Goal: Transaction & Acquisition: Download file/media

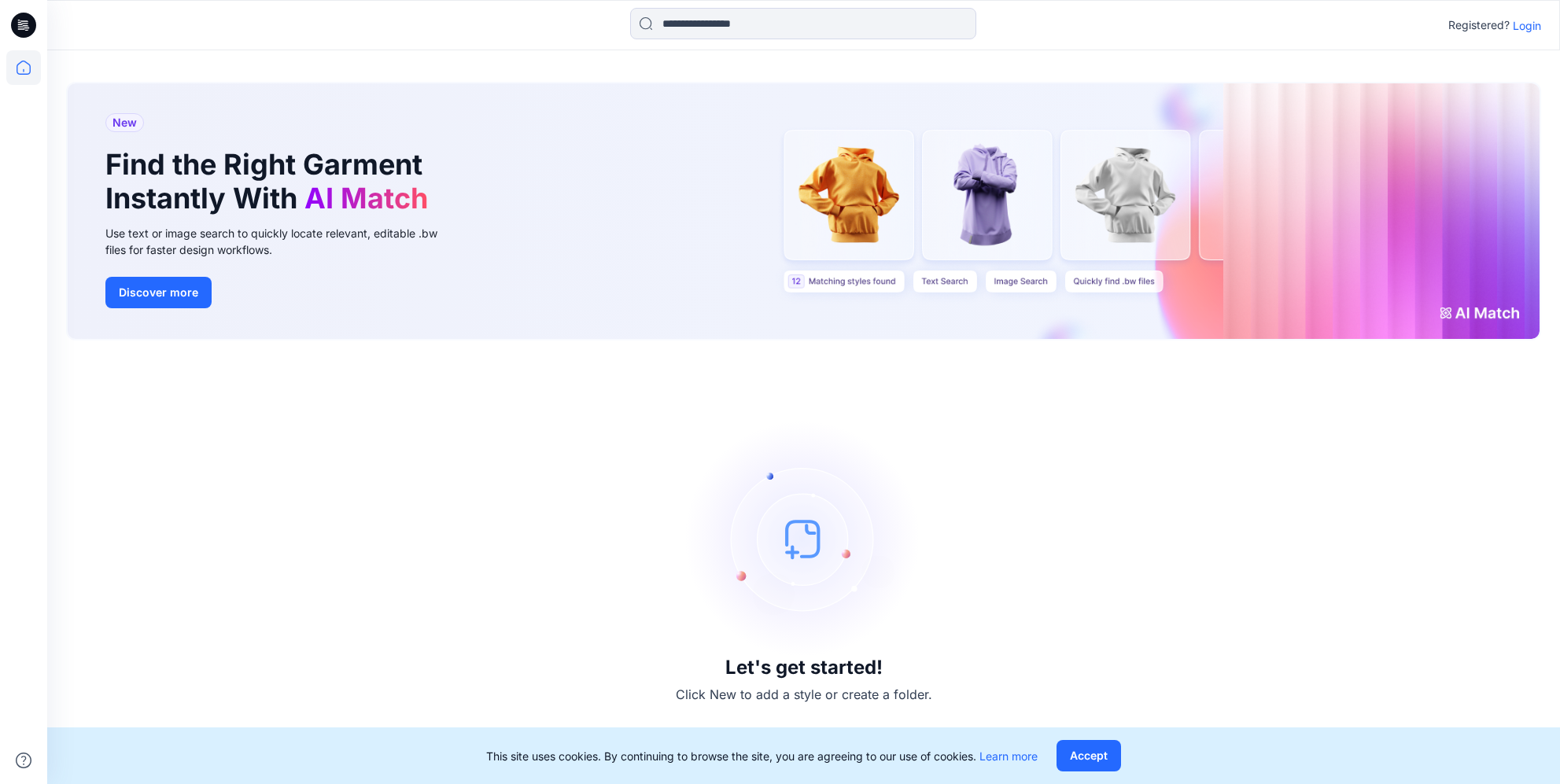
click at [1523, 29] on p "Login" at bounding box center [1527, 25] width 28 height 17
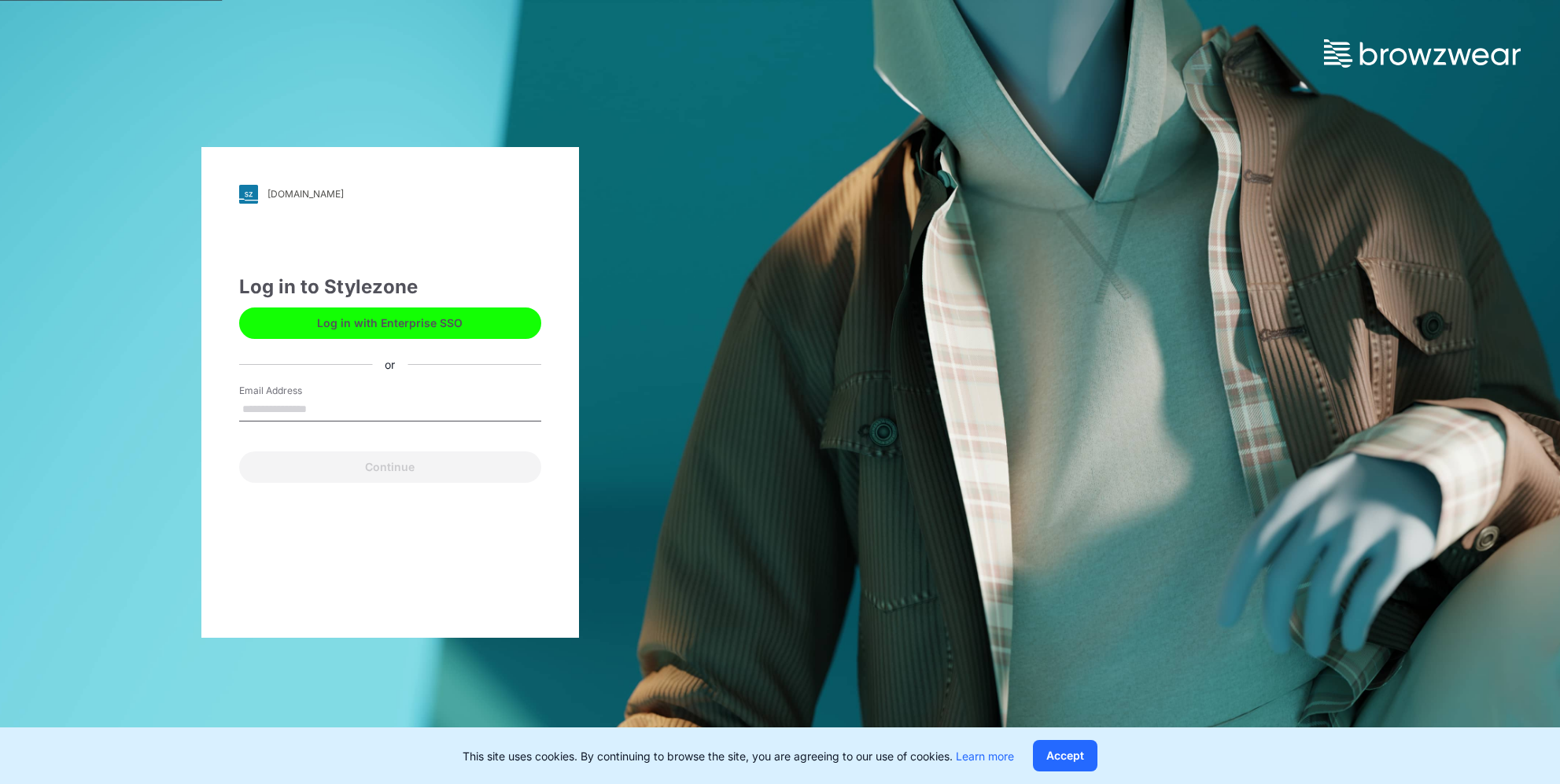
click at [324, 404] on input "Email Address" at bounding box center [390, 410] width 302 height 24
type input "*"
type input "**********"
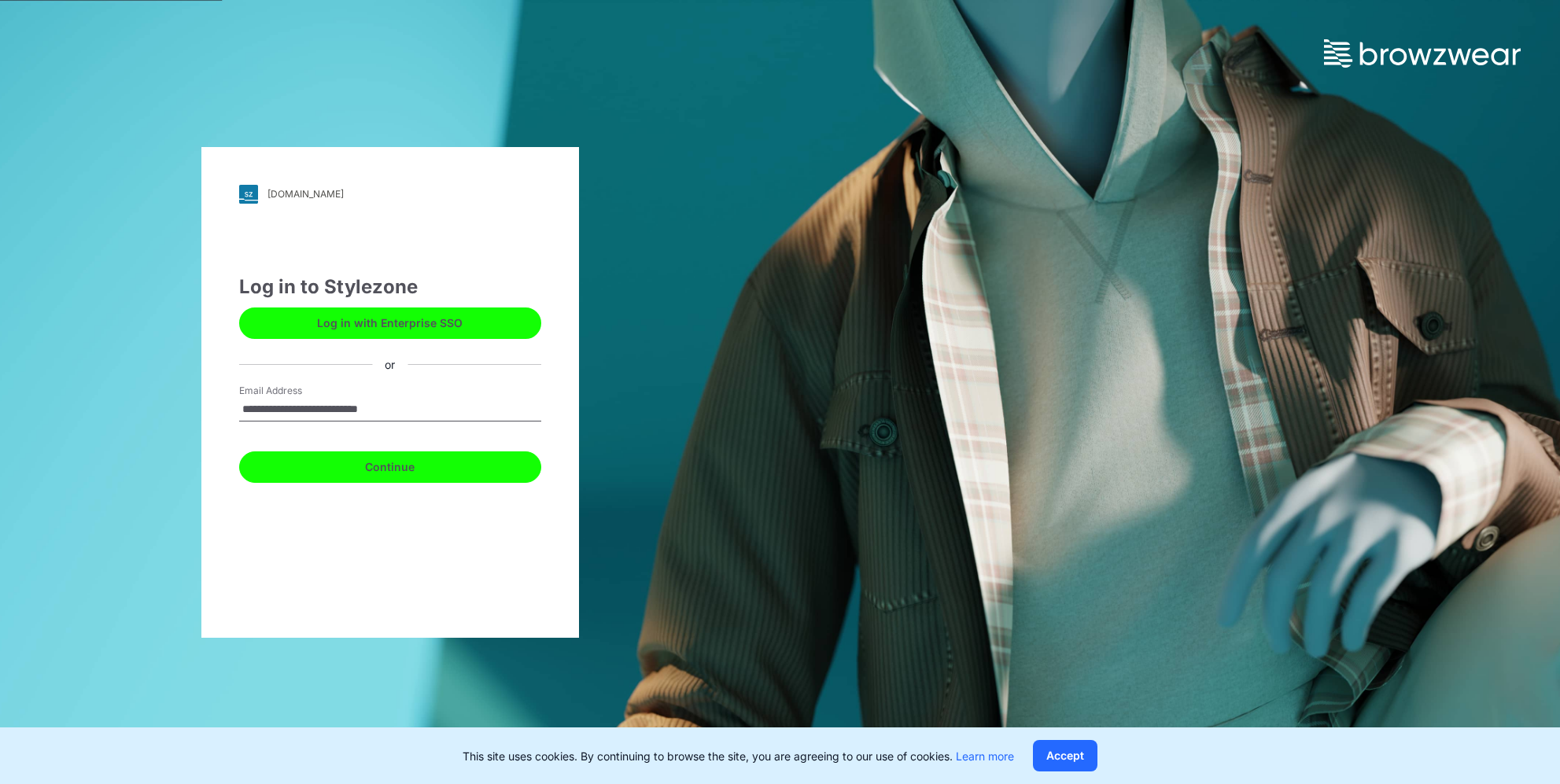
click at [407, 472] on button "Continue" at bounding box center [390, 466] width 302 height 31
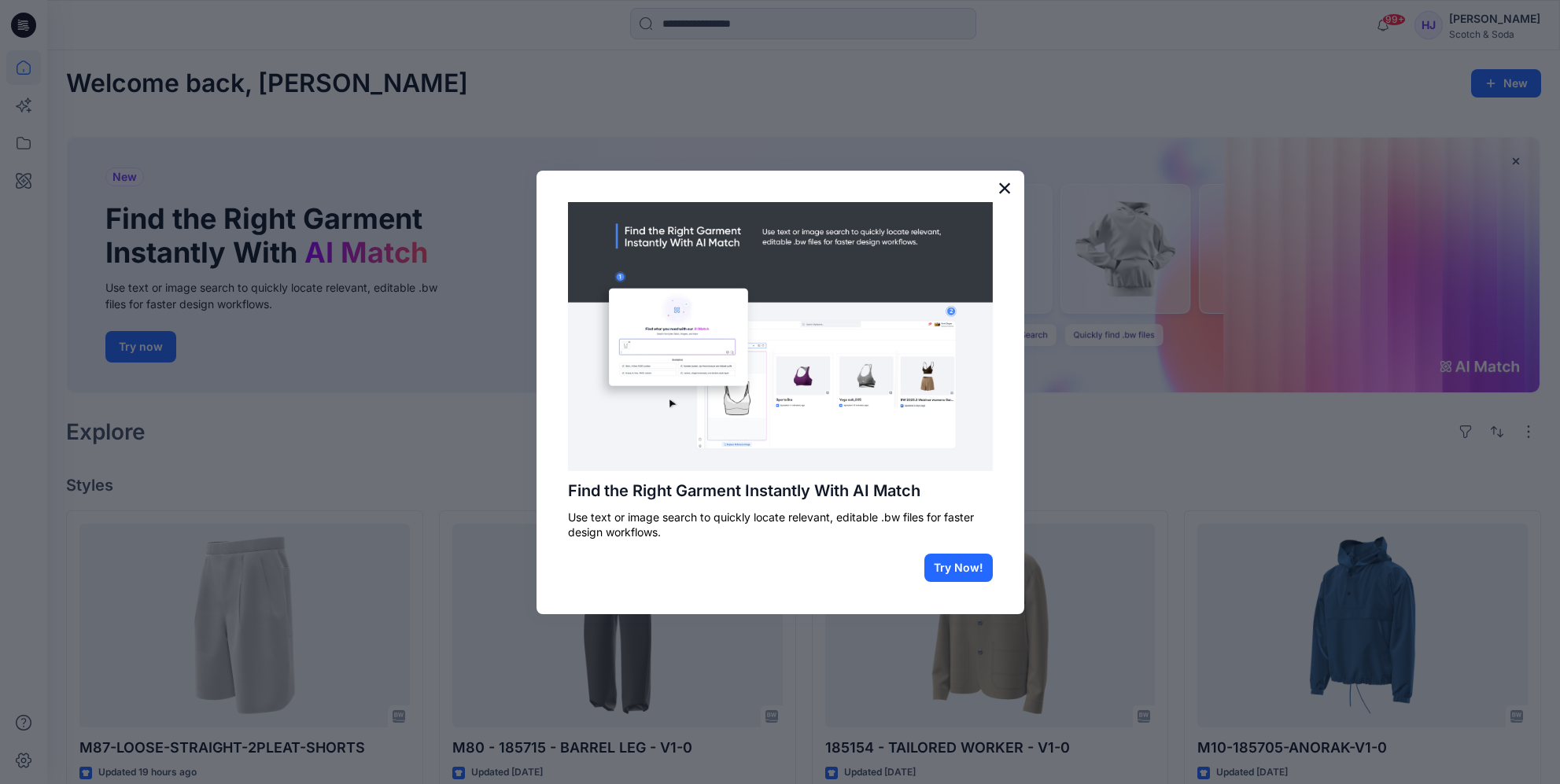
click at [1000, 191] on button "×" at bounding box center [1004, 188] width 15 height 25
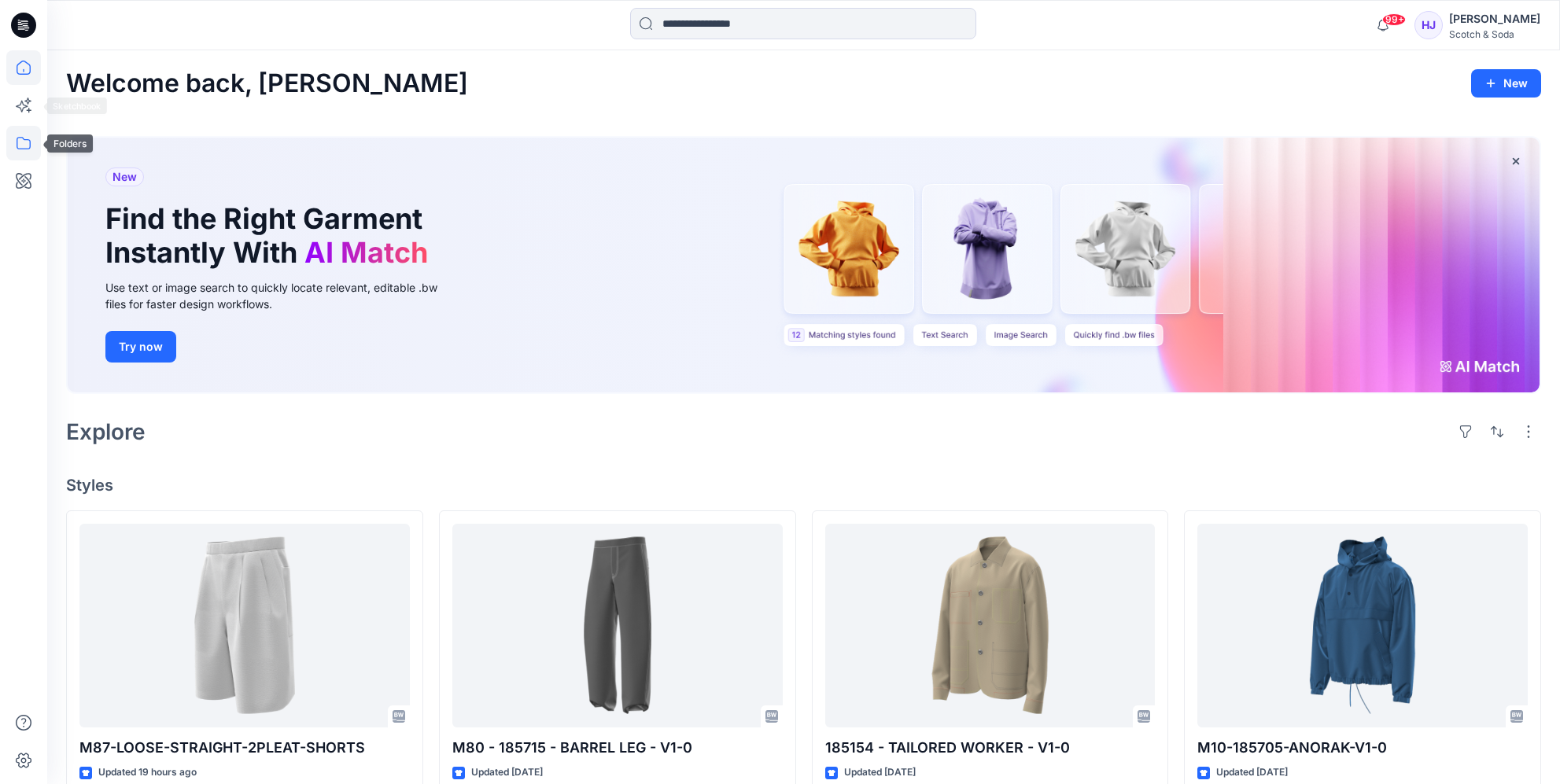
click at [25, 144] on icon at bounding box center [23, 142] width 34 height 34
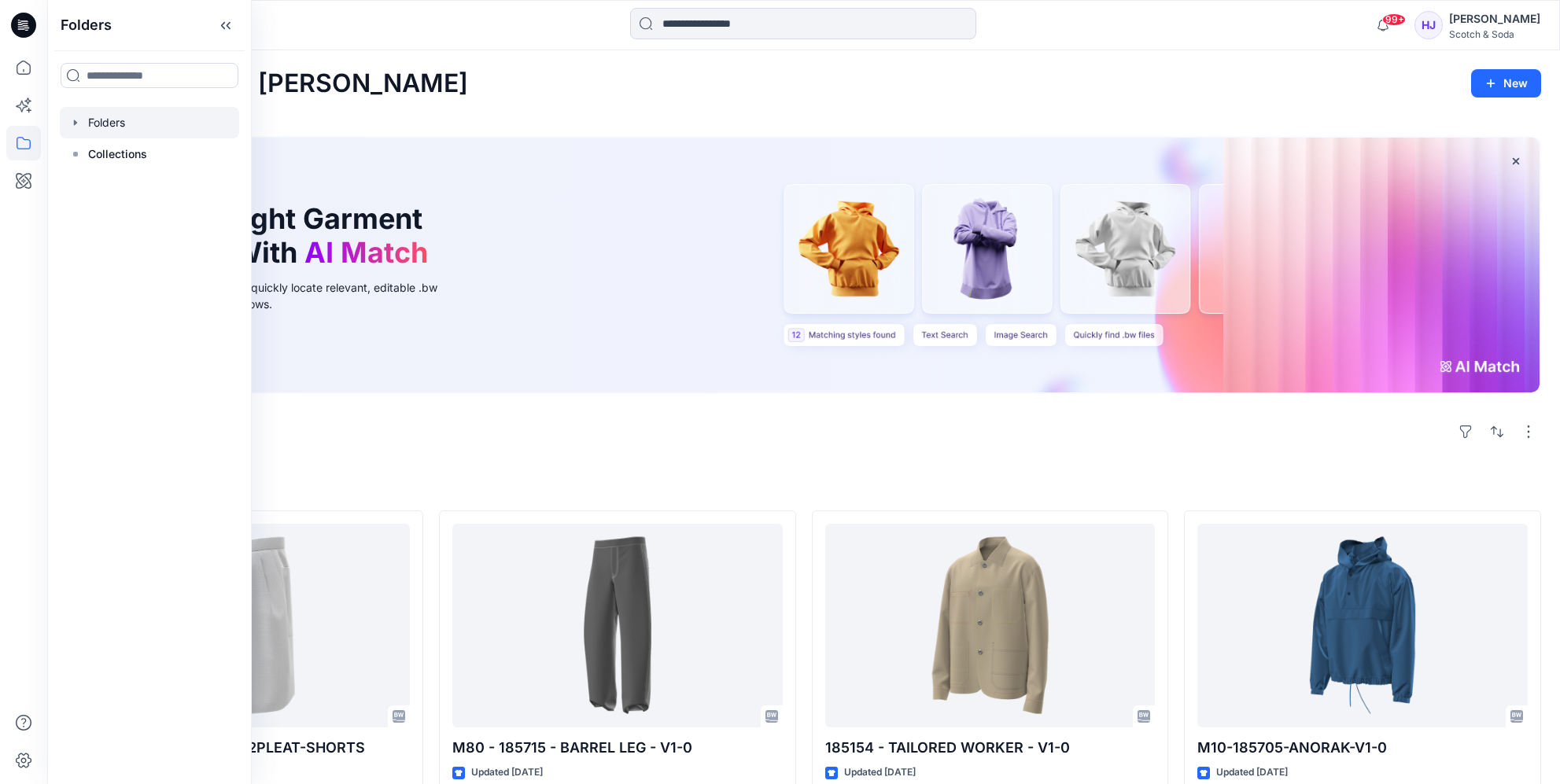
click at [75, 123] on icon "button" at bounding box center [75, 122] width 3 height 6
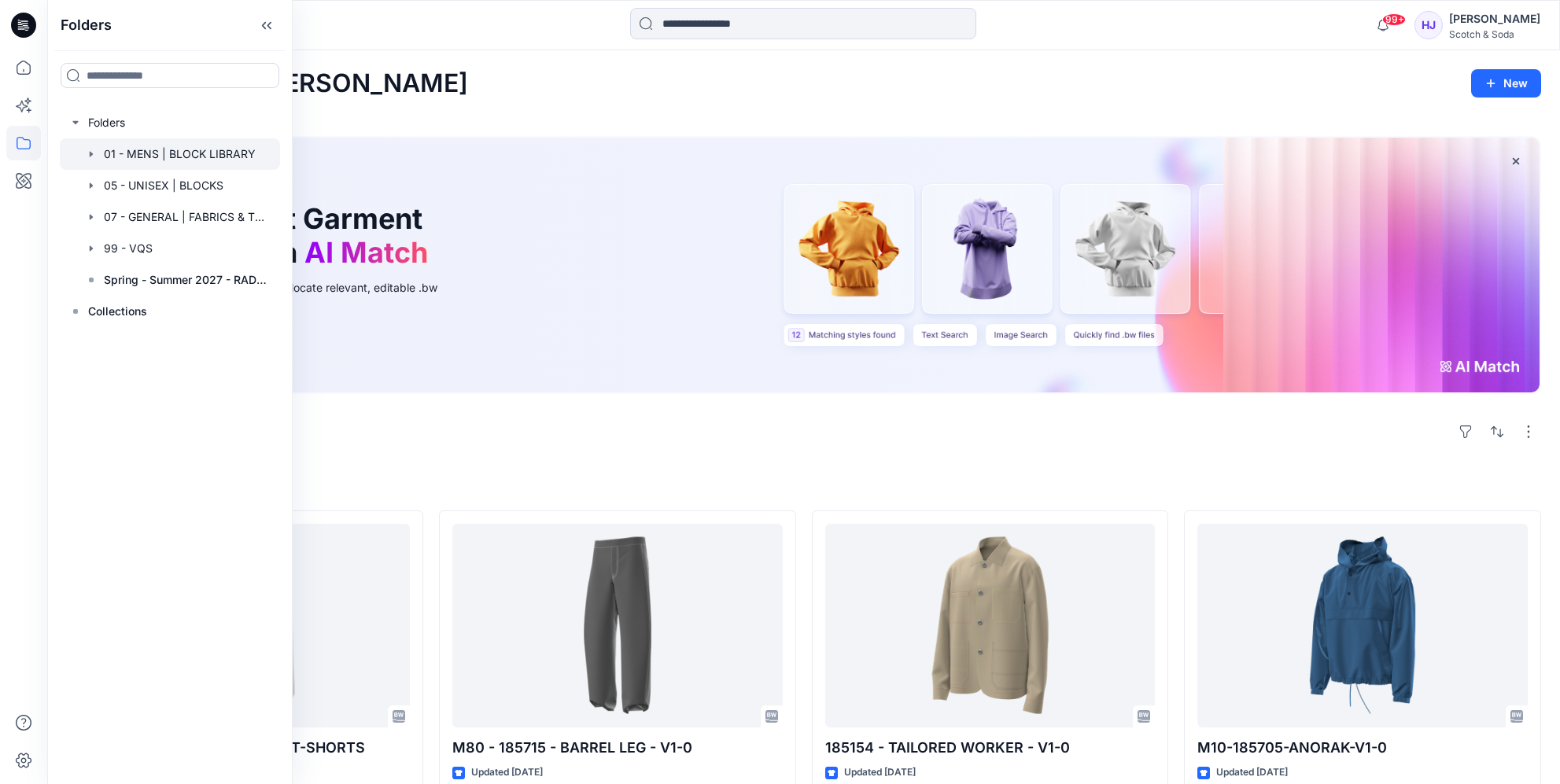
click at [88, 154] on icon "button" at bounding box center [91, 154] width 13 height 13
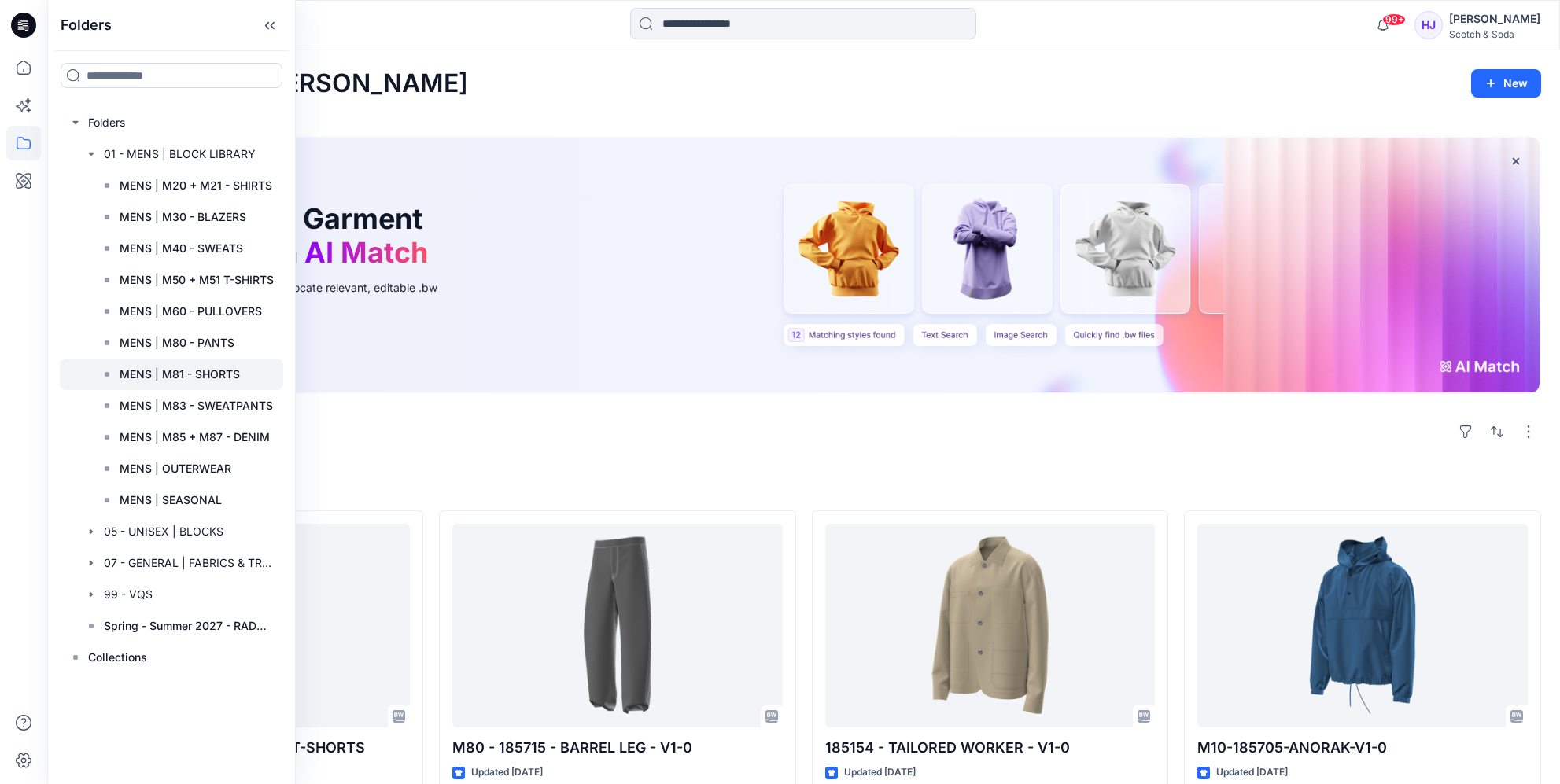
click at [189, 372] on p "MENS | M81 - SHORTS" at bounding box center [179, 373] width 121 height 19
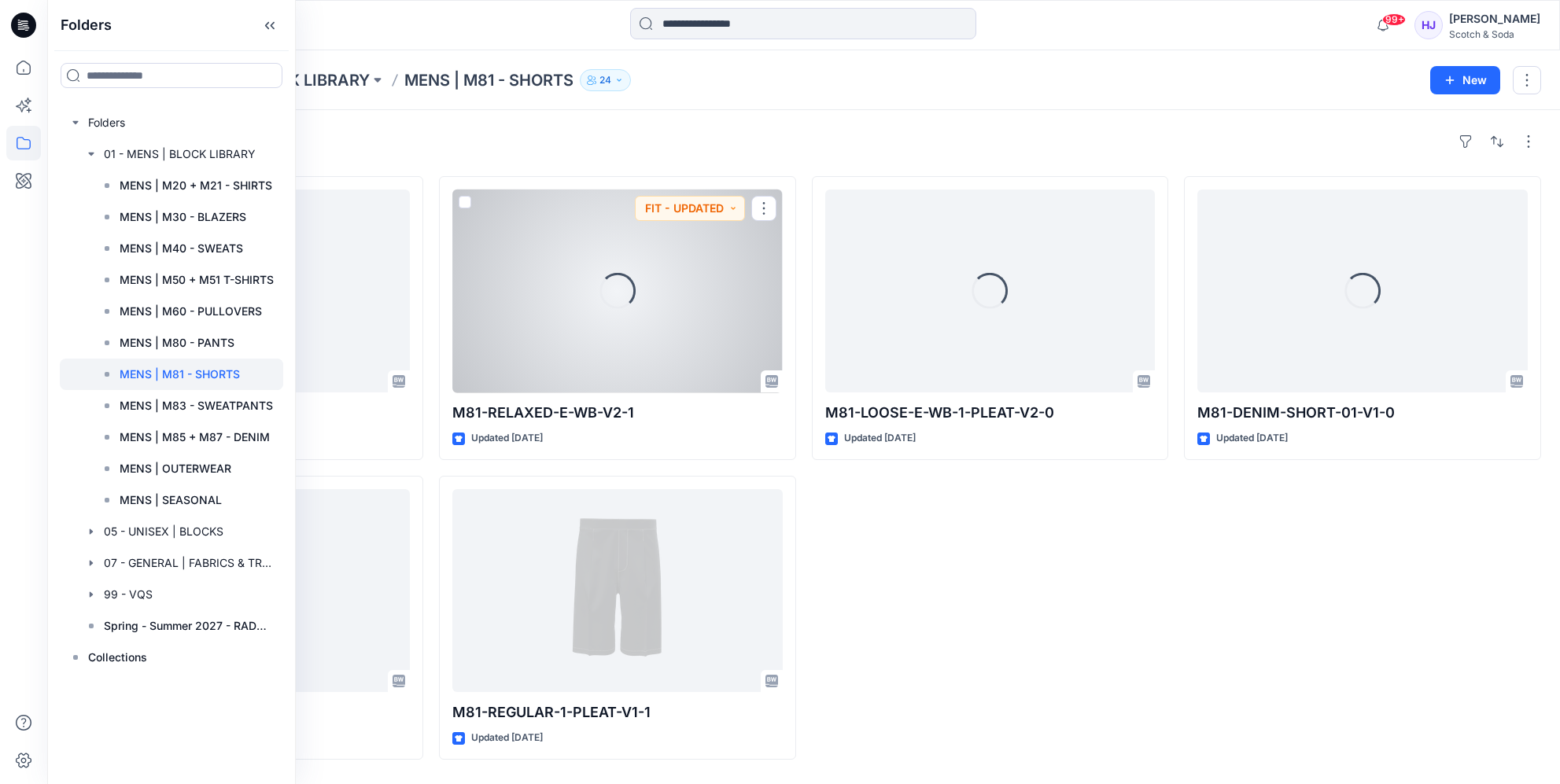
click at [840, 126] on div "Styles Loading... M81-WIDE-E-WB-V2-1 Updated [DATE] Loading... M81-REGULAR-2-PL…" at bounding box center [803, 446] width 1513 height 673
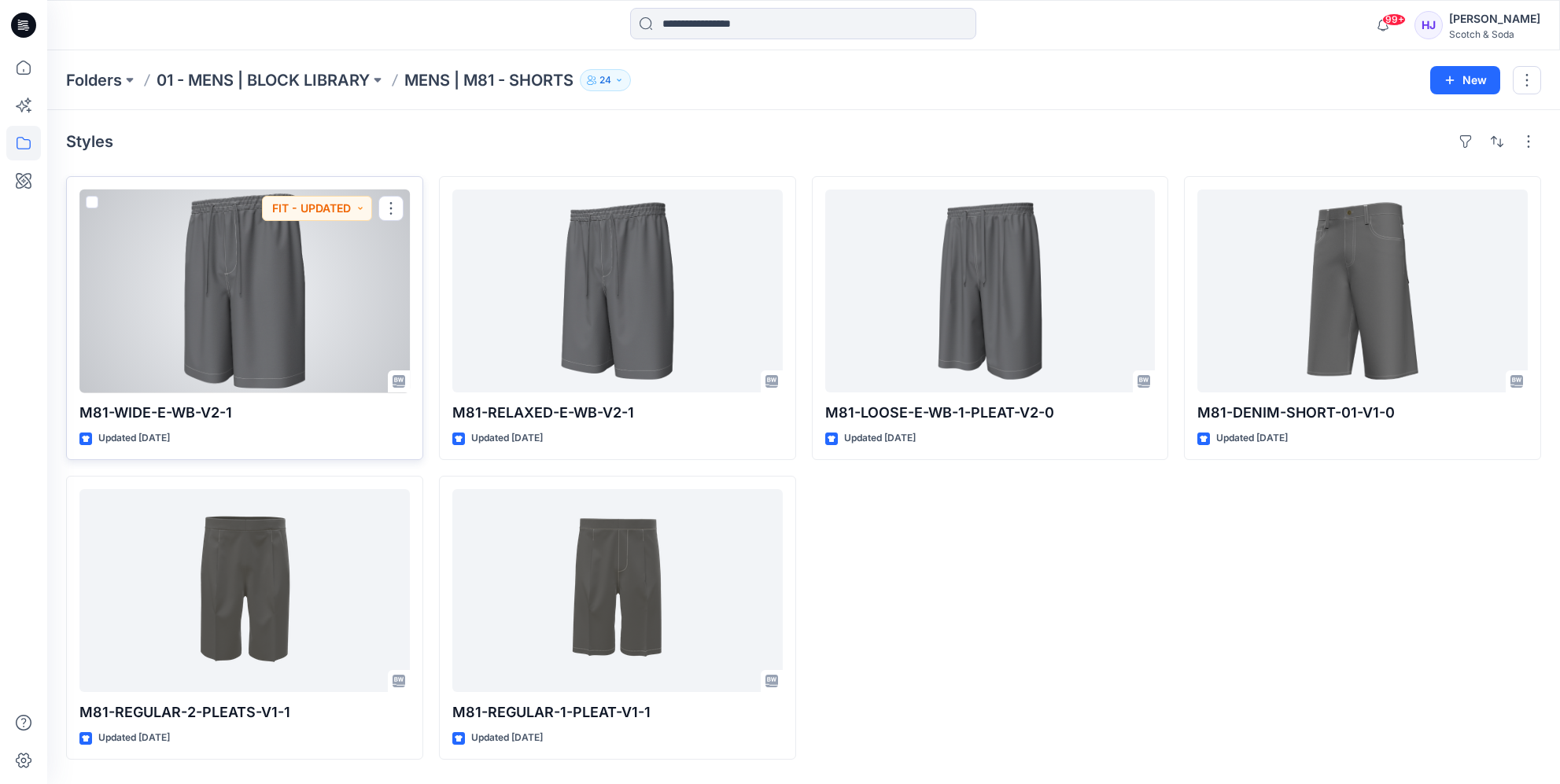
click at [169, 416] on p "M81-WIDE-E-WB-V2-1" at bounding box center [244, 413] width 330 height 22
click at [101, 416] on p "M81-WIDE-E-WB-V2-1" at bounding box center [244, 413] width 330 height 22
click at [172, 323] on div at bounding box center [244, 290] width 330 height 203
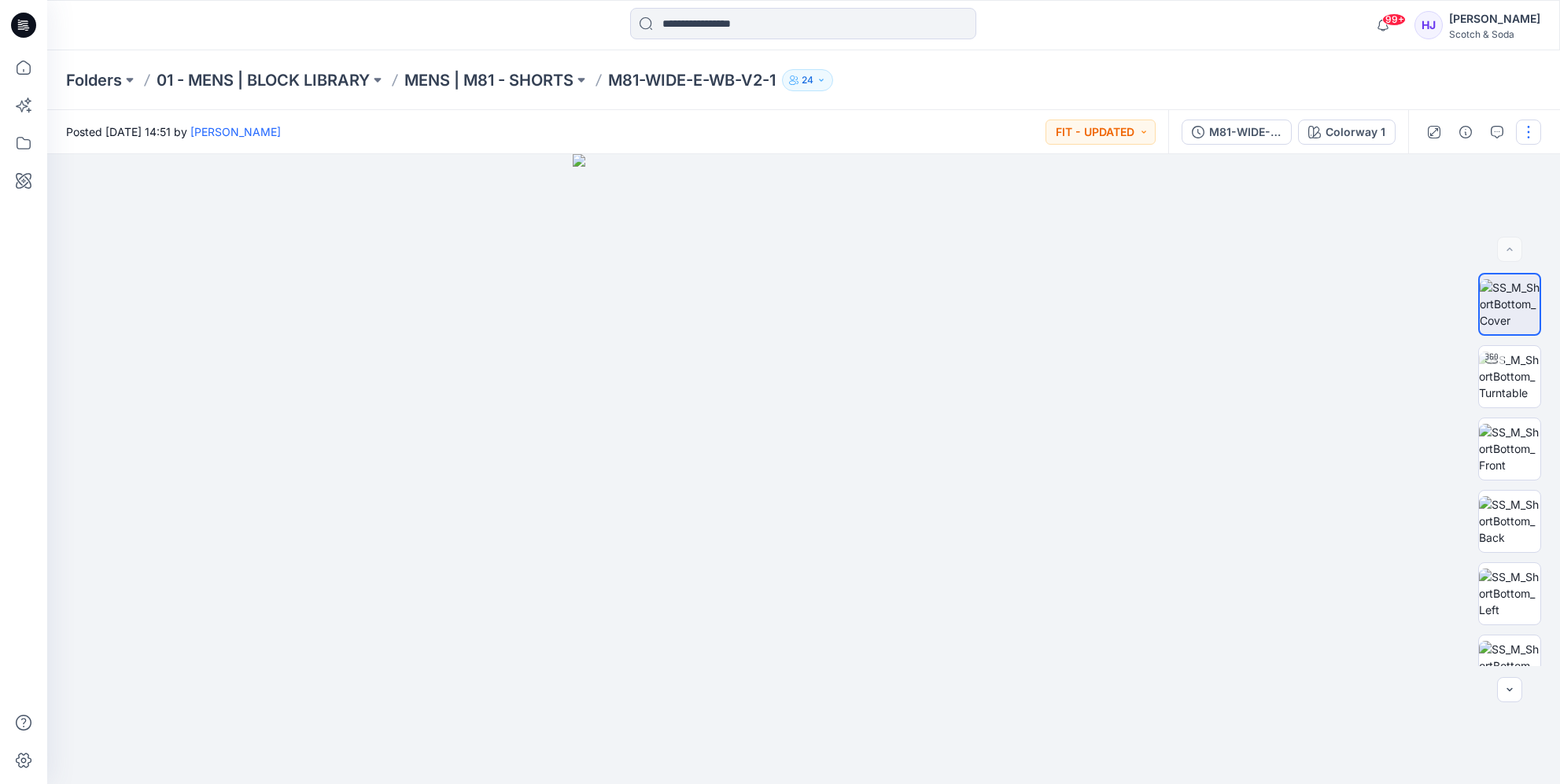
click at [1521, 136] on button "button" at bounding box center [1529, 132] width 25 height 25
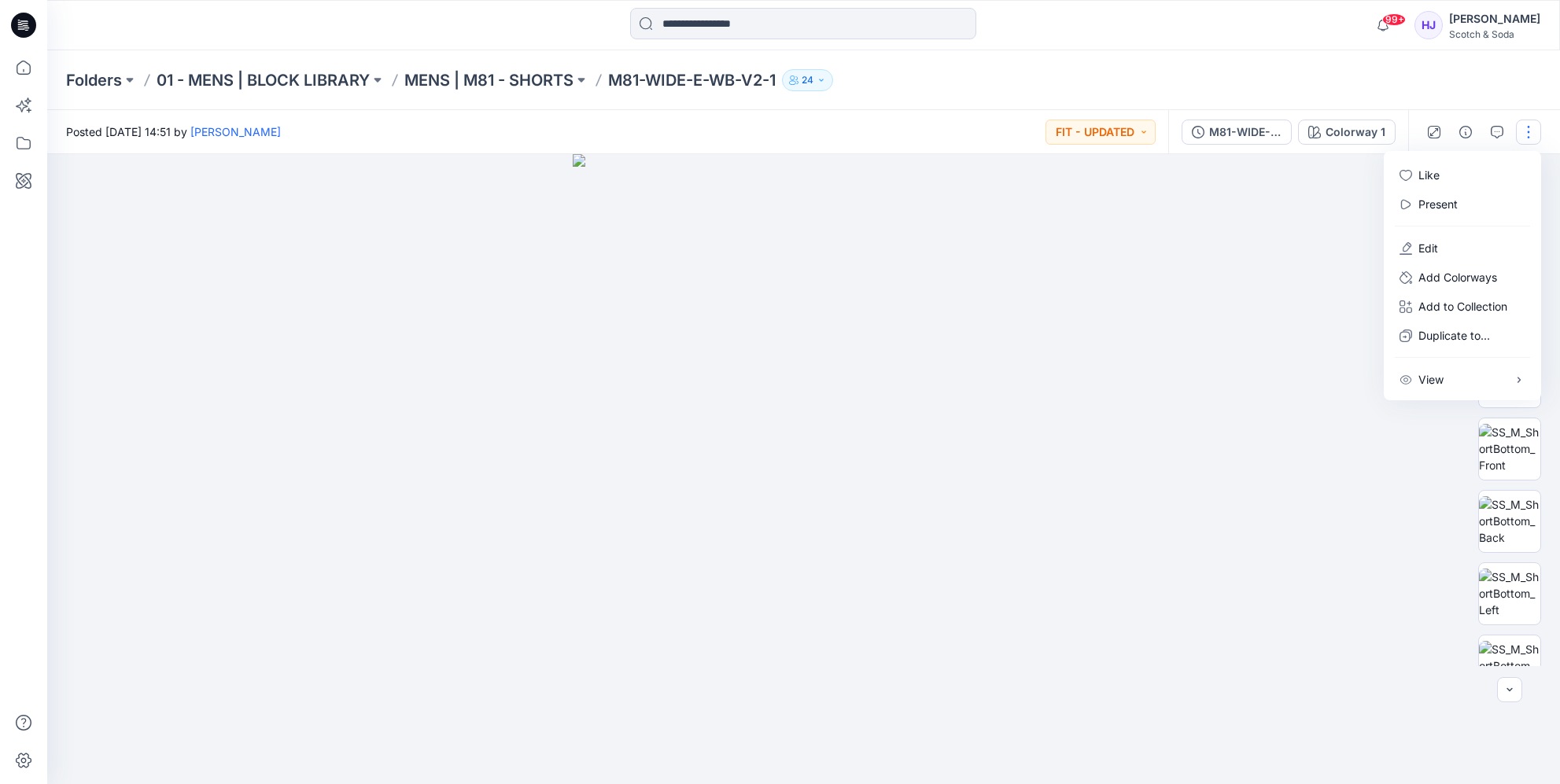
click at [1492, 88] on div "Folders 01 - MENS | BLOCK LIBRARY MENS | M81 - SHORTS M81-WIDE-E-WB-V2-1 24" at bounding box center [803, 79] width 1513 height 60
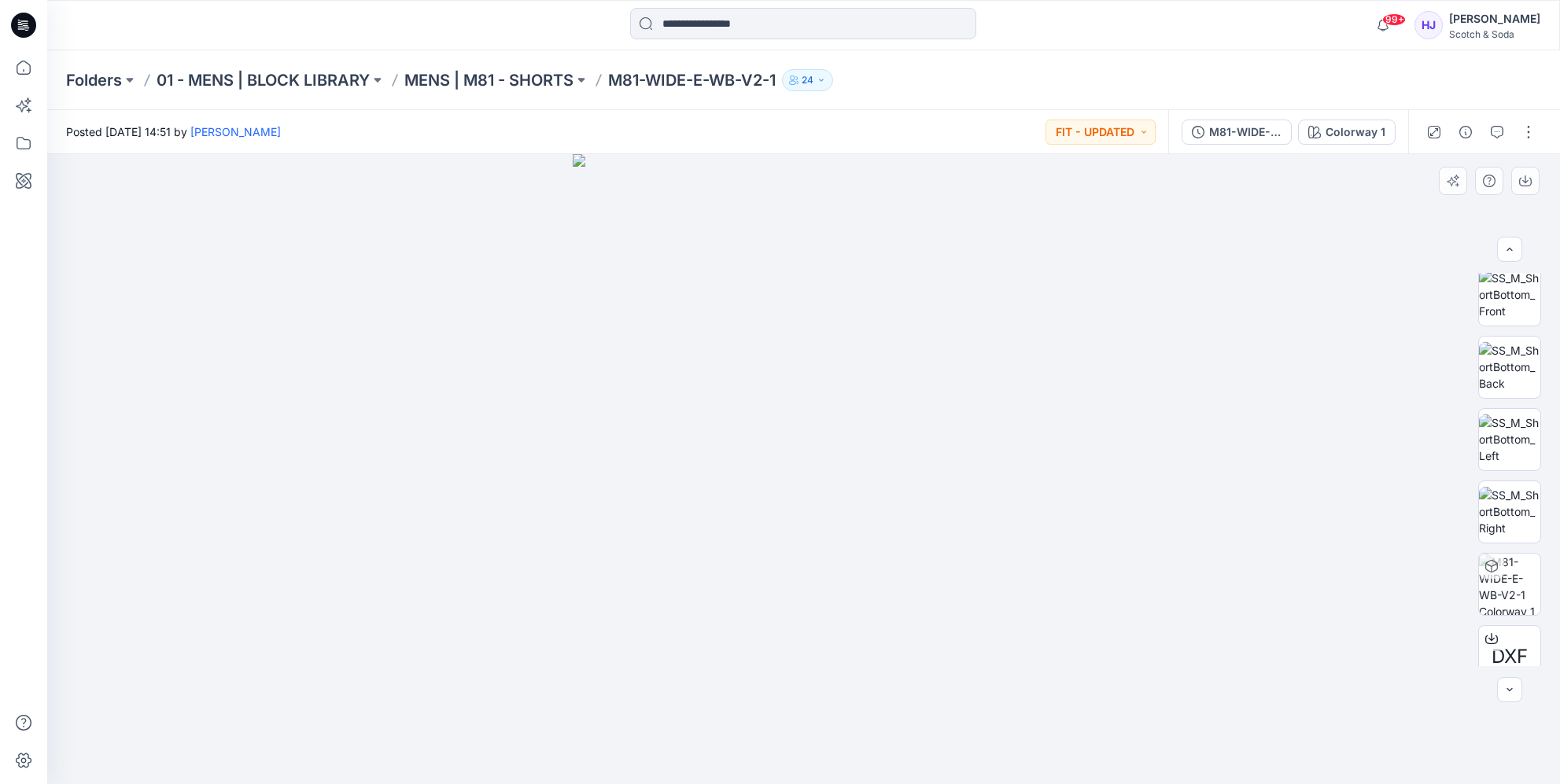
scroll to position [248, 0]
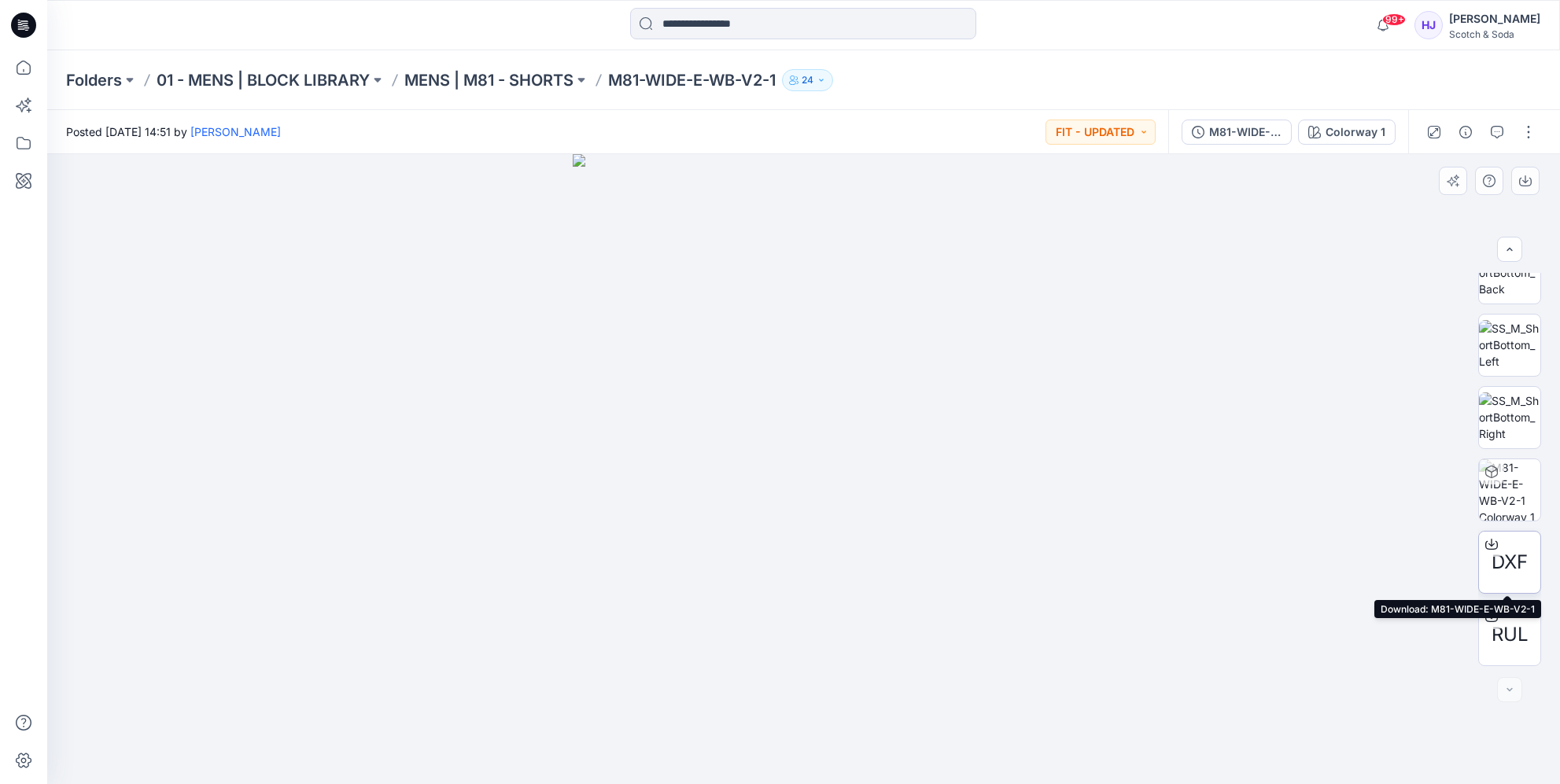
click at [1490, 542] on icon at bounding box center [1491, 542] width 6 height 8
click at [1492, 619] on icon at bounding box center [1490, 615] width 13 height 13
click at [1503, 250] on icon "button" at bounding box center [1509, 249] width 13 height 13
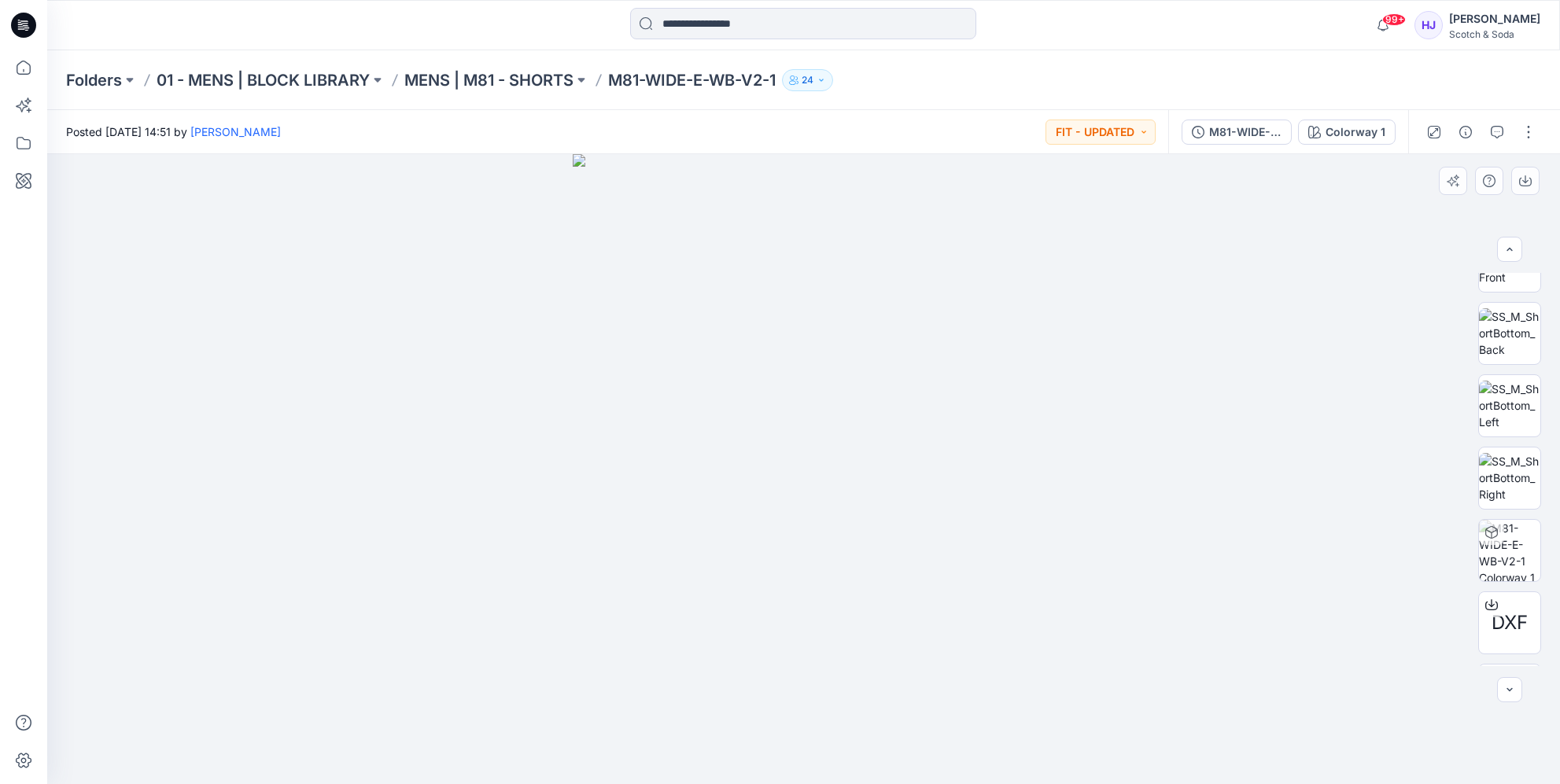
scroll to position [187, 0]
click at [1098, 135] on button "FIT - UPDATED" at bounding box center [1100, 132] width 110 height 25
drag, startPoint x: 1142, startPoint y: 87, endPoint x: 1171, endPoint y: 97, distance: 30.7
click at [1143, 87] on div "Folders 01 - MENS | BLOCK LIBRARY MENS | M81 - SHORTS M81-WIDE-E-WB-V2-1 24" at bounding box center [741, 80] width 1352 height 22
click at [1239, 129] on div "M81-WIDE-E-WB-V2-1" at bounding box center [1245, 132] width 73 height 18
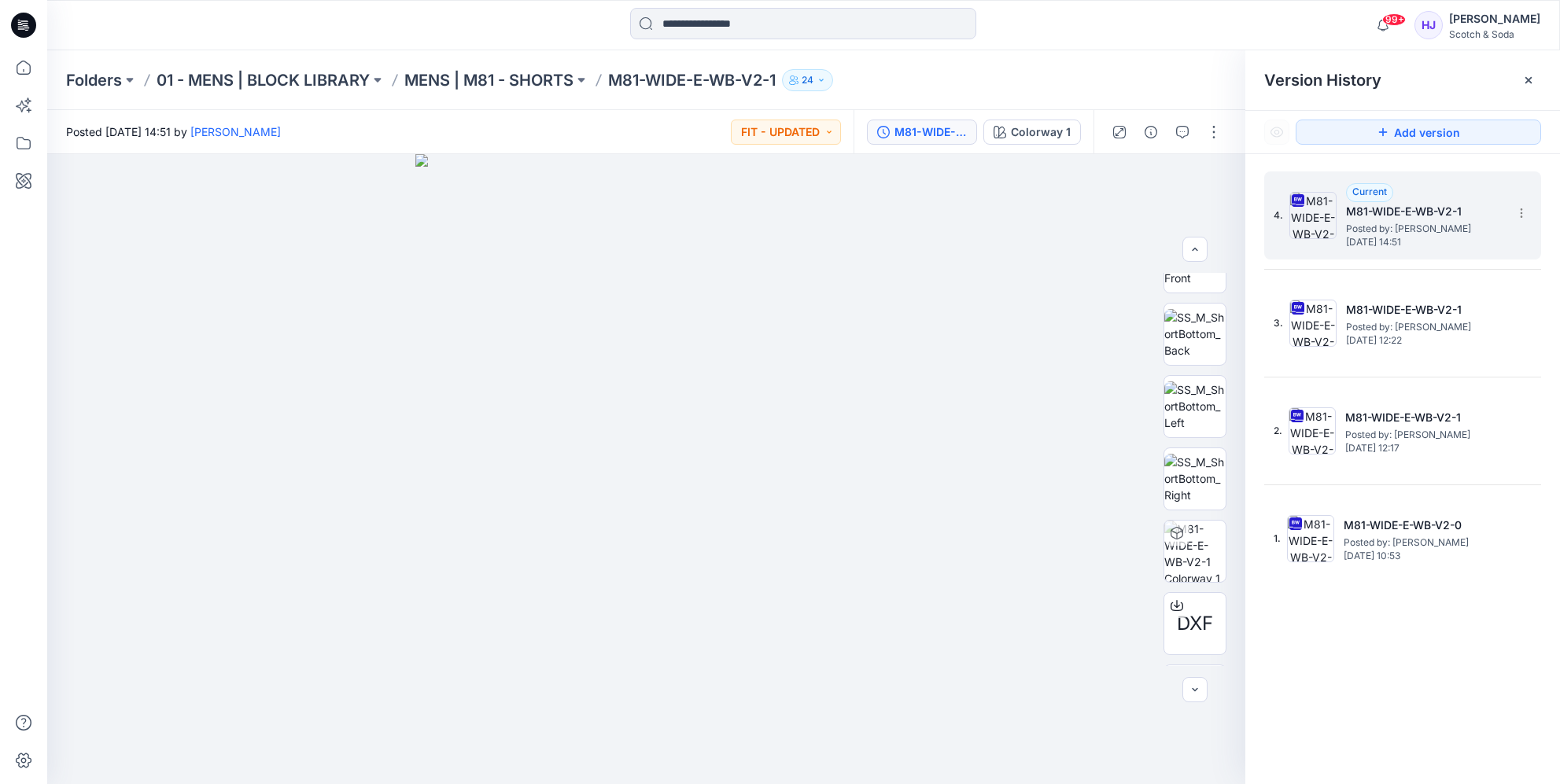
click at [1308, 213] on img at bounding box center [1313, 216] width 47 height 47
click at [1521, 214] on icon at bounding box center [1521, 213] width 13 height 13
click at [1434, 242] on span "Download Source BW File" at bounding box center [1441, 243] width 132 height 19
